Goal: Task Accomplishment & Management: Complete application form

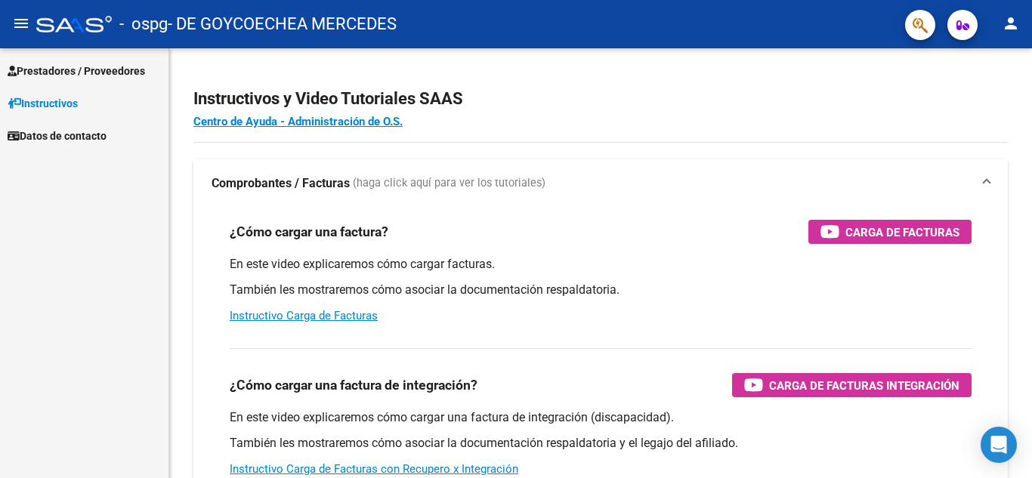
click at [66, 73] on span "Prestadores / Proveedores" at bounding box center [77, 71] width 138 height 17
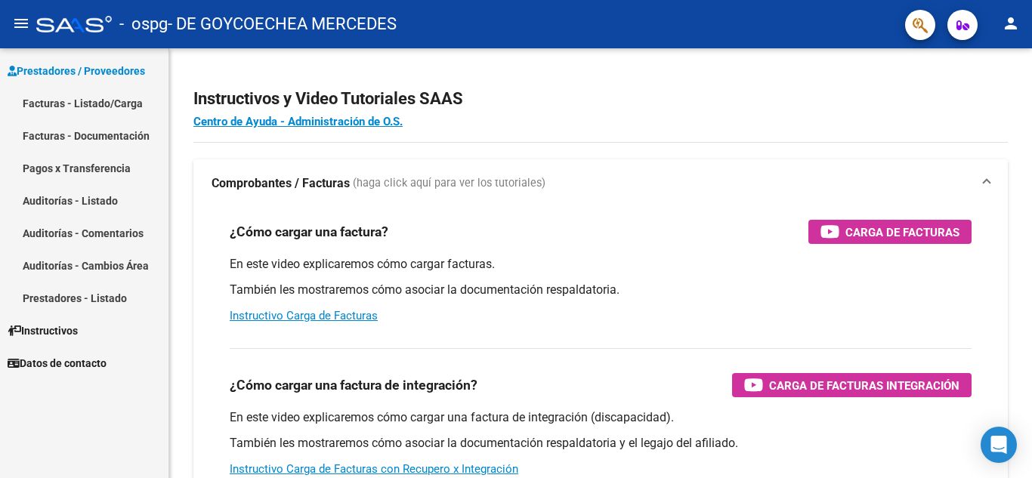
click at [85, 100] on link "Facturas - Listado/Carga" at bounding box center [84, 103] width 169 height 32
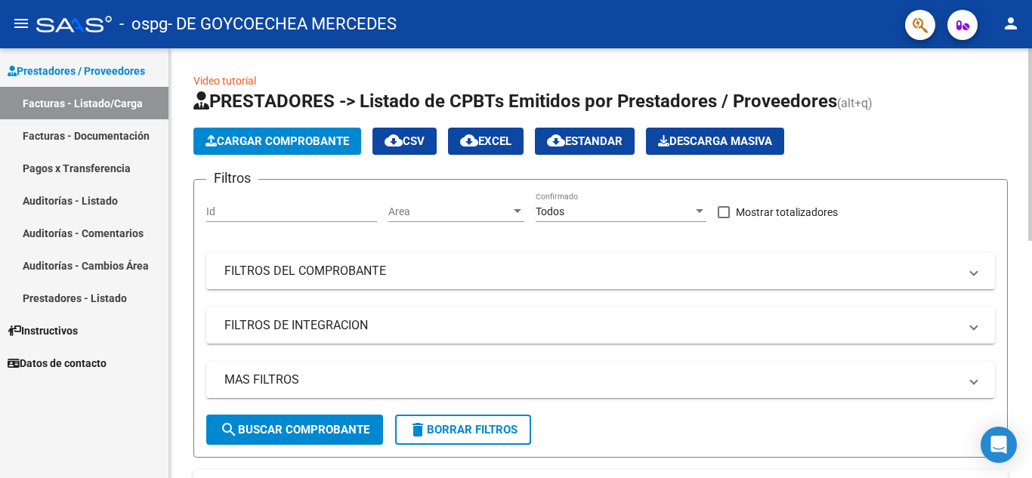
click at [282, 140] on span "Cargar Comprobante" at bounding box center [278, 142] width 144 height 14
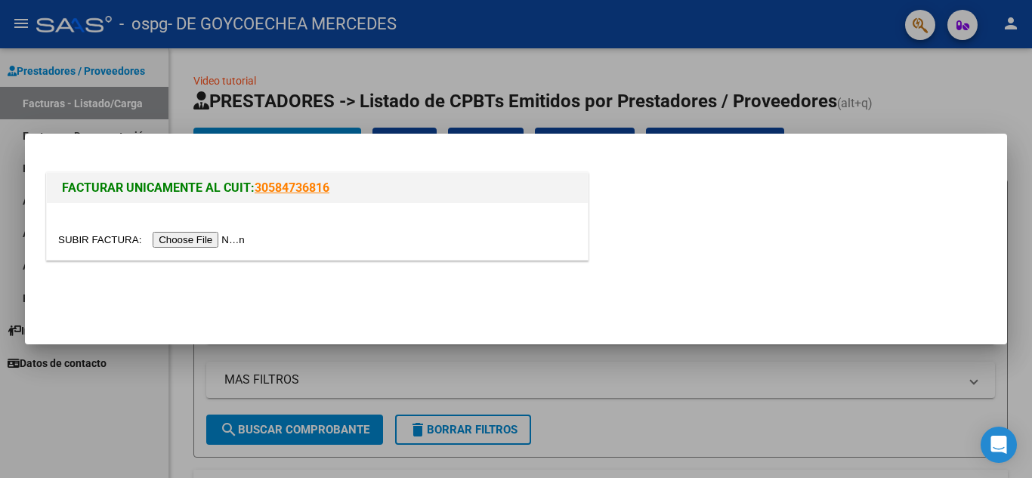
click at [201, 237] on input "file" at bounding box center [153, 240] width 191 height 16
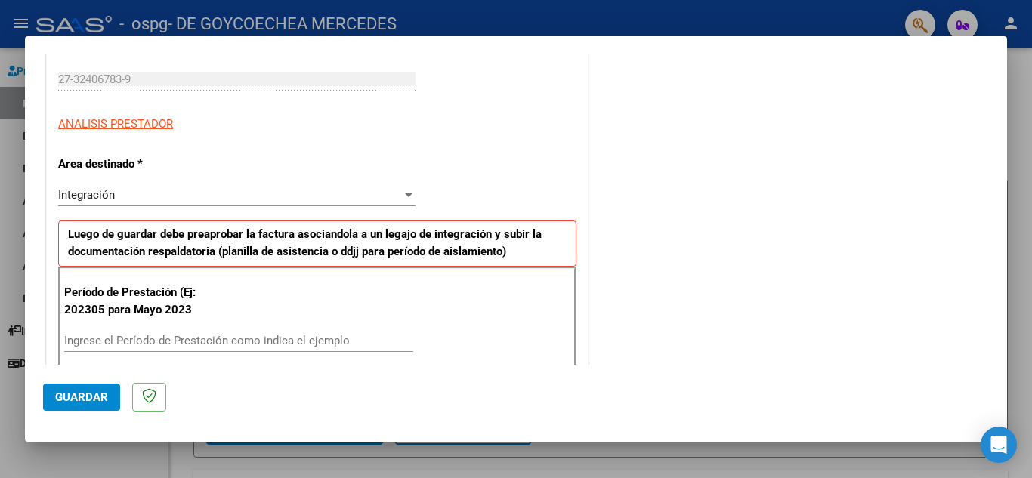
scroll to position [302, 0]
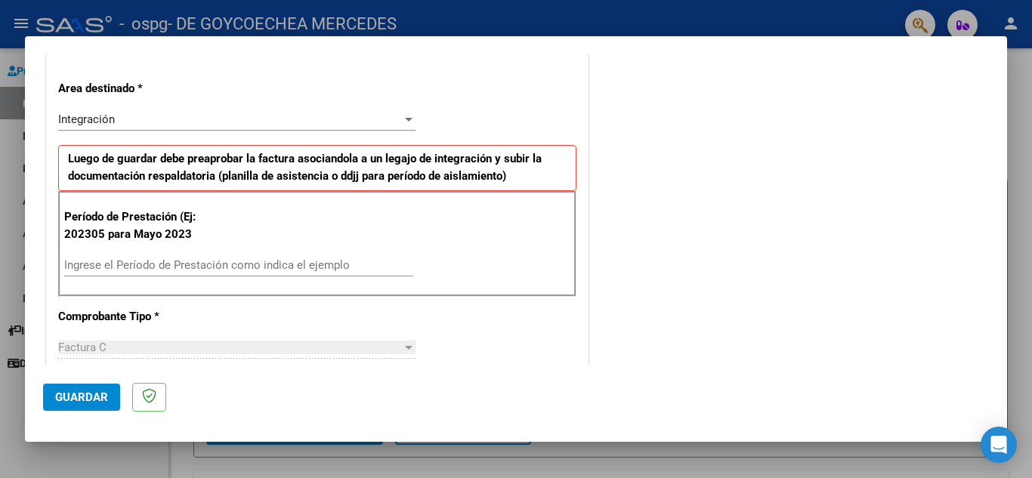
click at [224, 268] on input "Ingrese el Período de Prestación como indica el ejemplo" at bounding box center [238, 265] width 349 height 14
type input "202507"
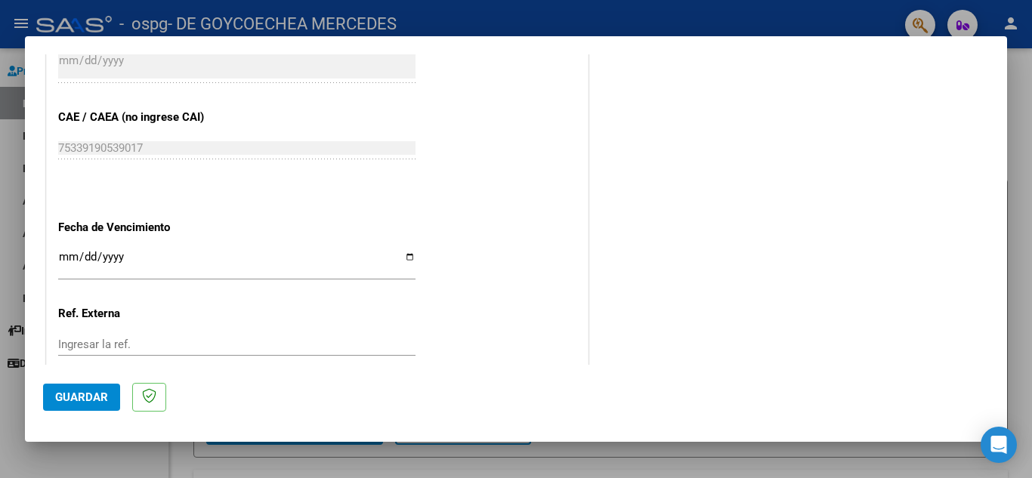
scroll to position [907, 0]
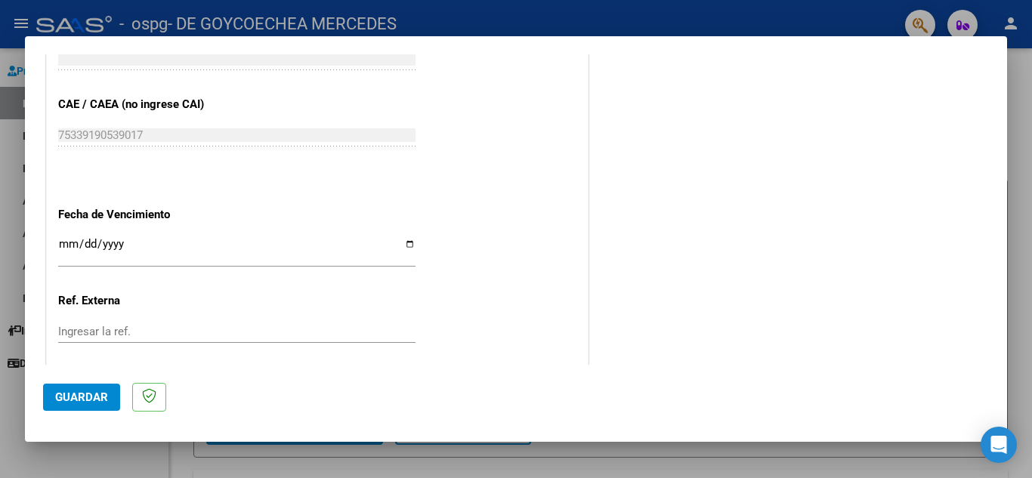
click at [410, 240] on input "Ingresar la fecha" at bounding box center [236, 250] width 357 height 24
type input "[DATE]"
click at [88, 389] on button "Guardar" at bounding box center [81, 397] width 77 height 27
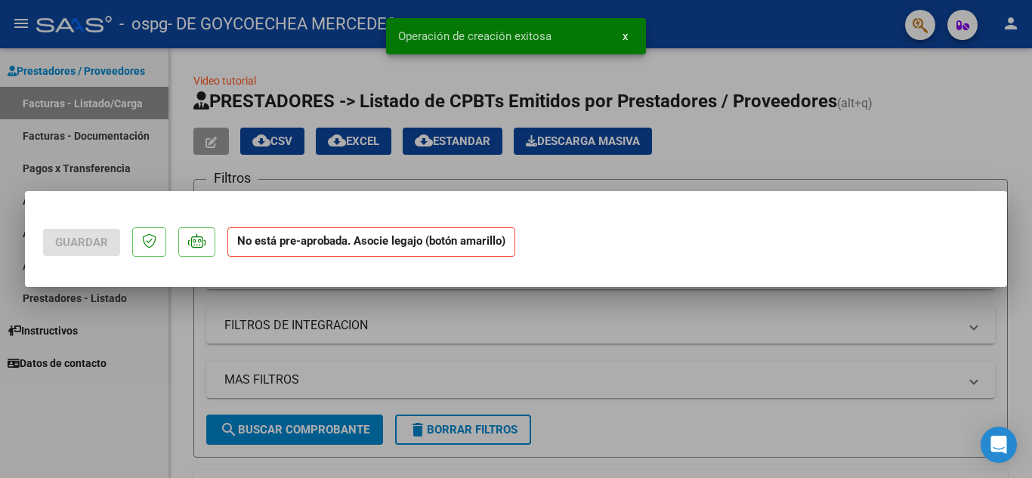
scroll to position [0, 0]
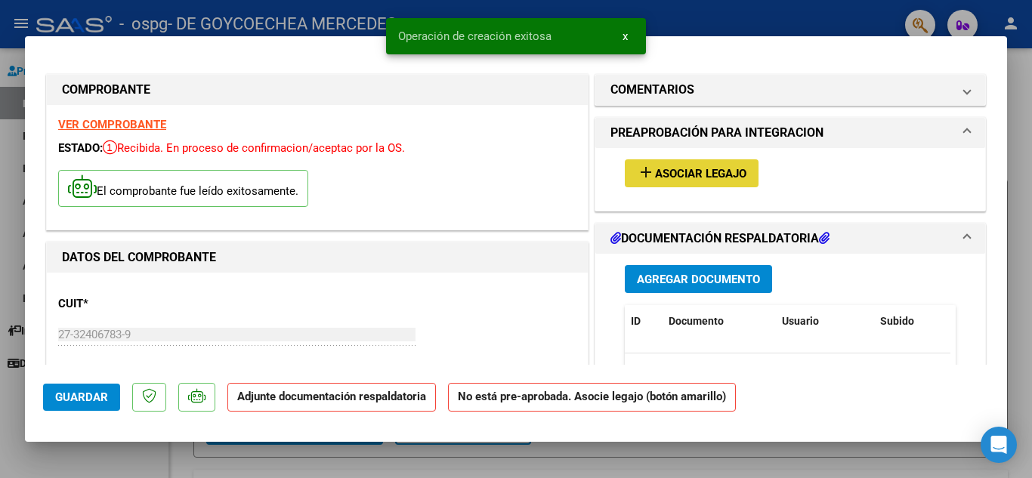
click at [704, 172] on span "Asociar Legajo" at bounding box center [700, 174] width 91 height 14
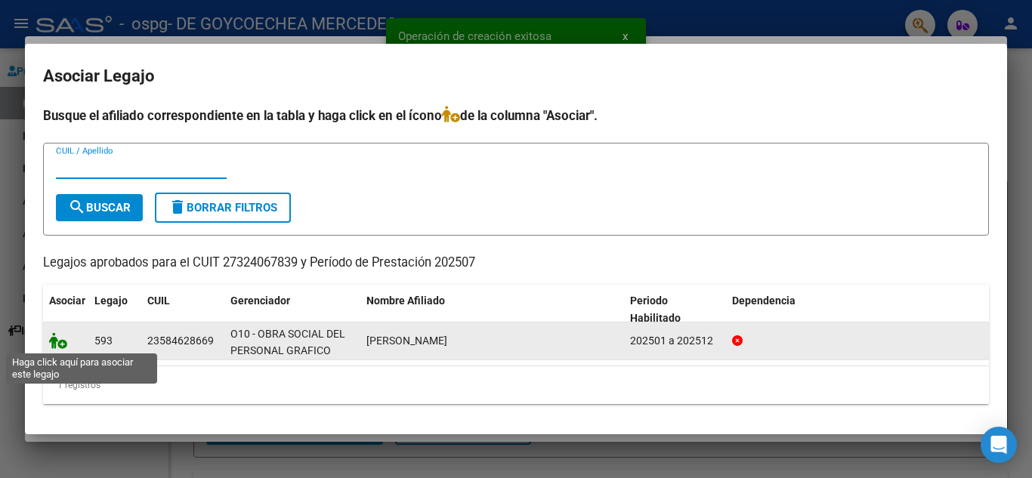
click at [57, 343] on icon at bounding box center [58, 340] width 18 height 17
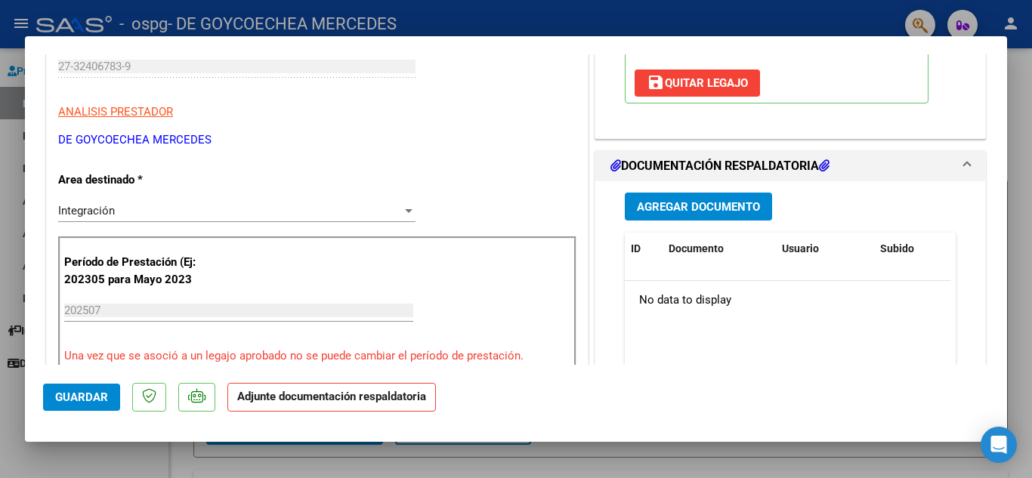
scroll to position [378, 0]
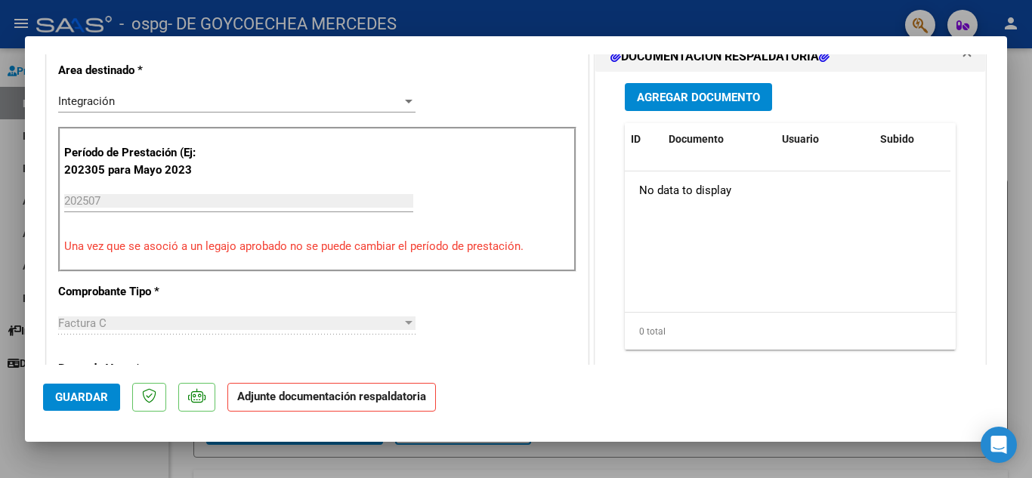
click at [677, 93] on span "Agregar Documento" at bounding box center [698, 98] width 123 height 14
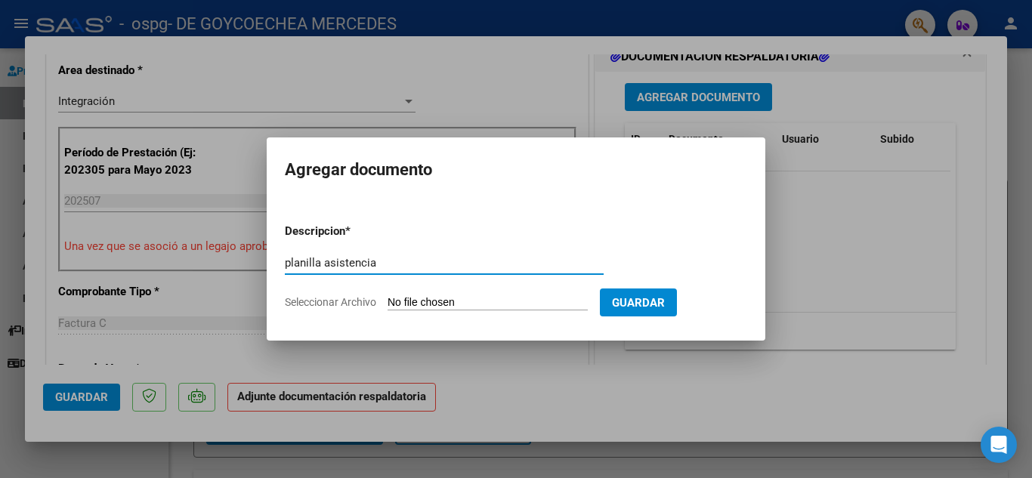
type input "planilla asistencia"
click at [448, 288] on div "planilla asistencia Escriba aquí una descripcion" at bounding box center [444, 270] width 319 height 37
click at [446, 298] on input "Seleccionar Archivo" at bounding box center [488, 303] width 200 height 14
type input "C:\fakepath\[PERSON_NAME].pdf"
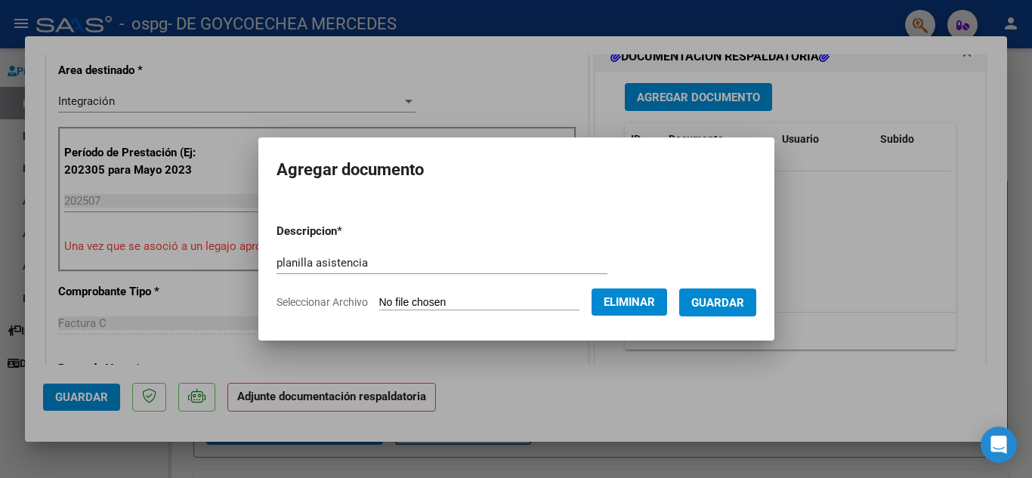
click at [725, 297] on span "Guardar" at bounding box center [717, 303] width 53 height 14
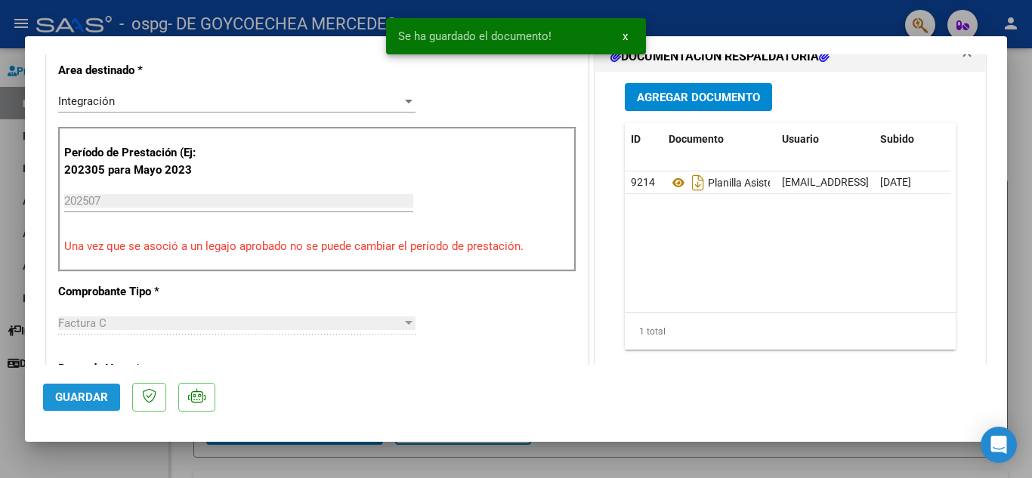
click at [87, 400] on span "Guardar" at bounding box center [81, 398] width 53 height 14
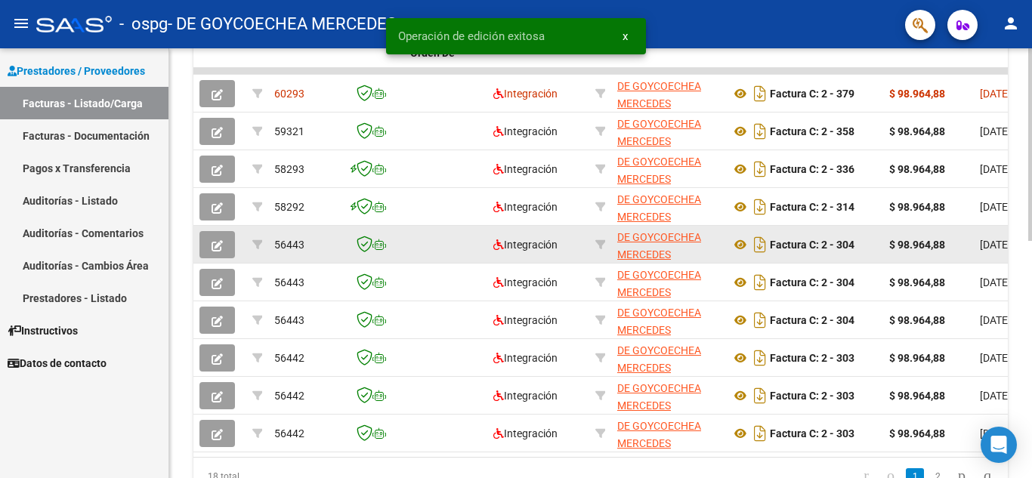
scroll to position [453, 0]
